Goal: Transaction & Acquisition: Subscribe to service/newsletter

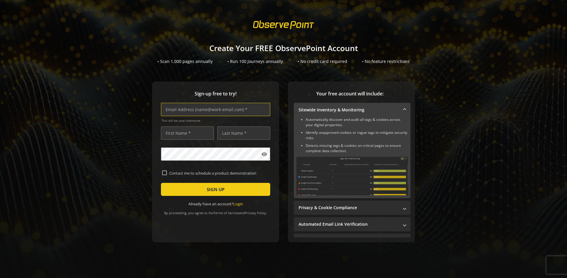
click at [214, 109] on input "text" at bounding box center [215, 109] width 109 height 13
type input "[EMAIL_ADDRESS][DOMAIN_NAME]"
click at [186, 133] on input "text" at bounding box center [187, 132] width 53 height 13
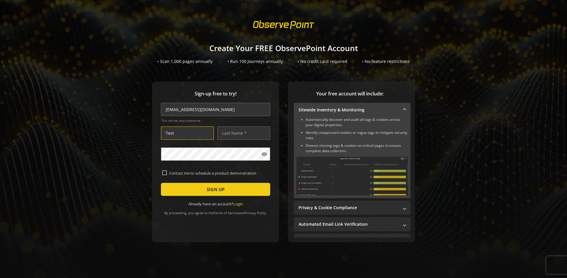
type input "Test"
click at [242, 133] on input "text" at bounding box center [244, 132] width 53 height 13
type input "Test"
click at [214, 189] on span "SIGN UP" at bounding box center [216, 189] width 18 height 11
